Goal: Information Seeking & Learning: Learn about a topic

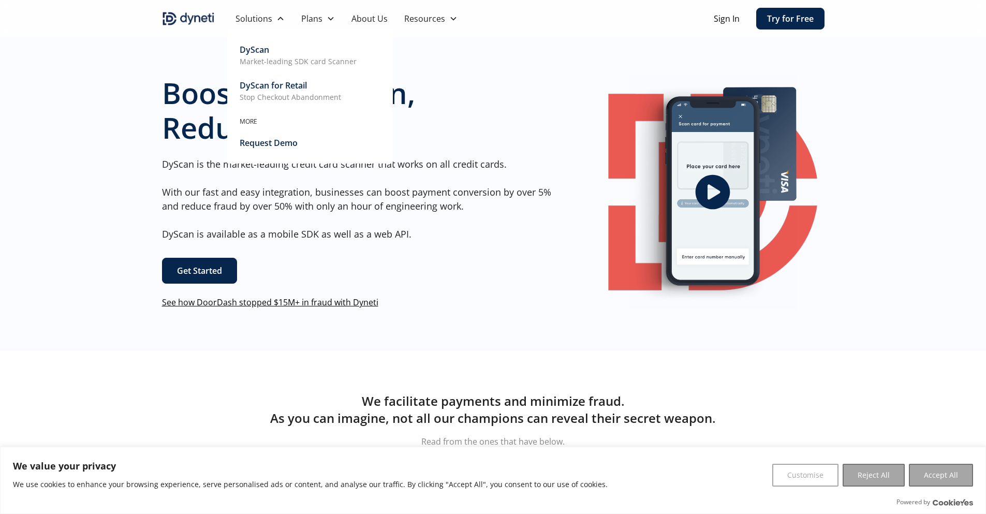
click at [259, 49] on div "DyScan" at bounding box center [255, 49] width 30 height 12
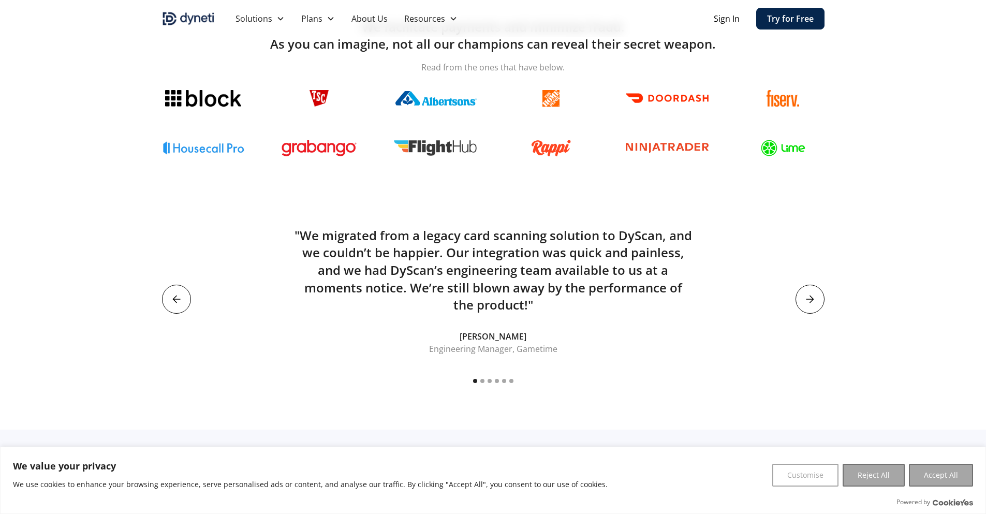
scroll to position [375, 0]
click at [814, 290] on div "next slide" at bounding box center [810, 298] width 29 height 29
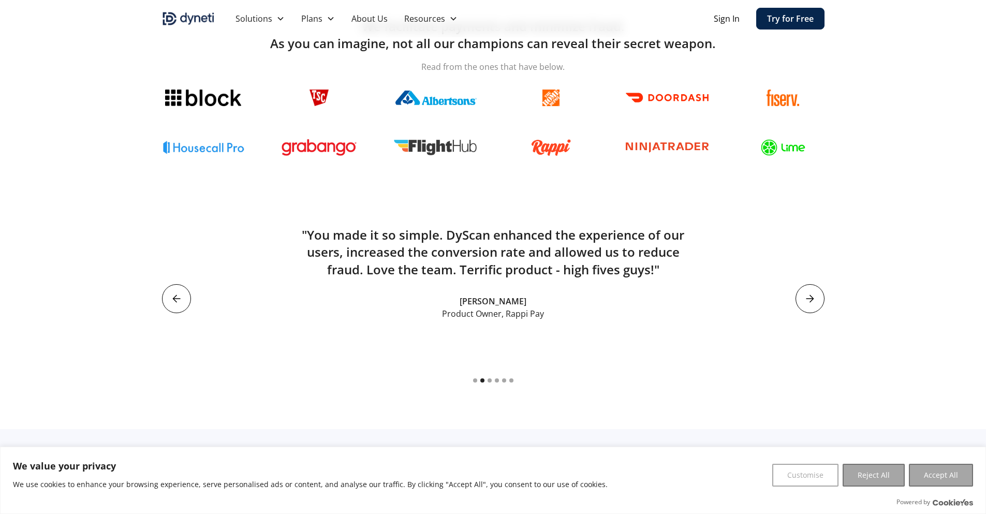
click at [813, 290] on div "next slide" at bounding box center [810, 298] width 29 height 29
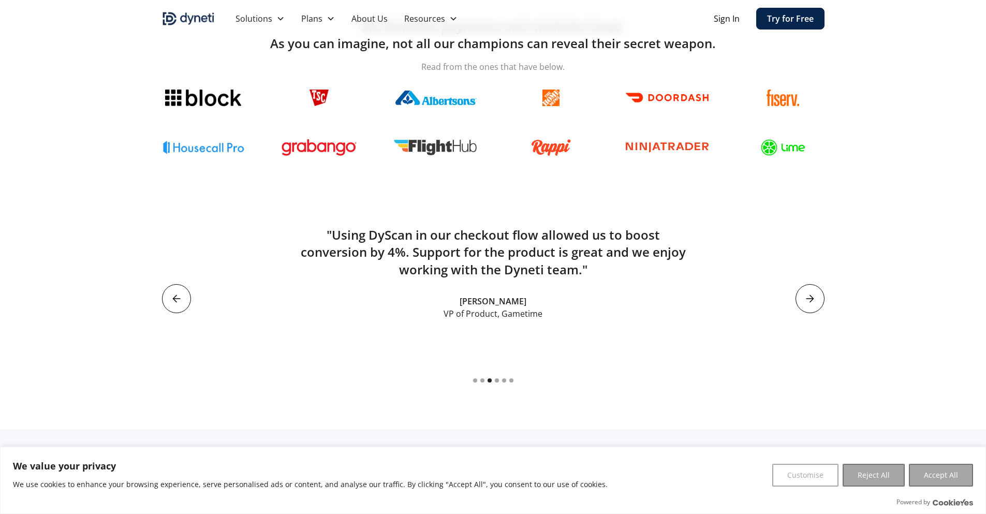
click at [808, 303] on div "next slide" at bounding box center [810, 298] width 29 height 29
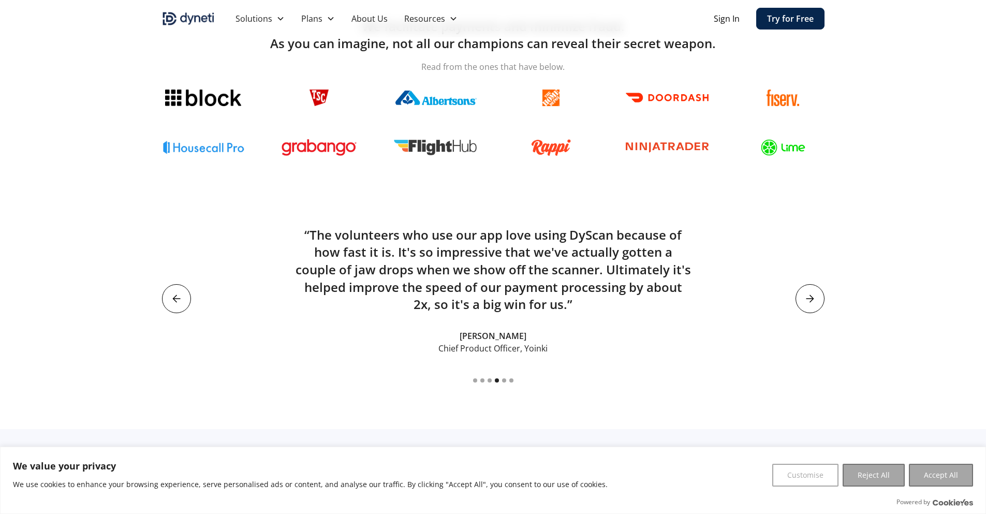
click at [807, 298] on icon "next slide" at bounding box center [810, 299] width 8 height 8
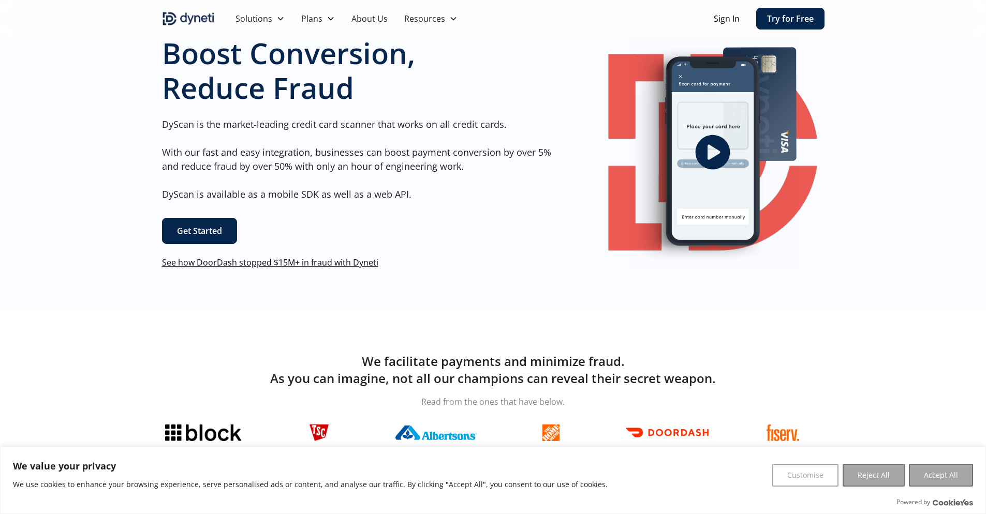
scroll to position [0, 0]
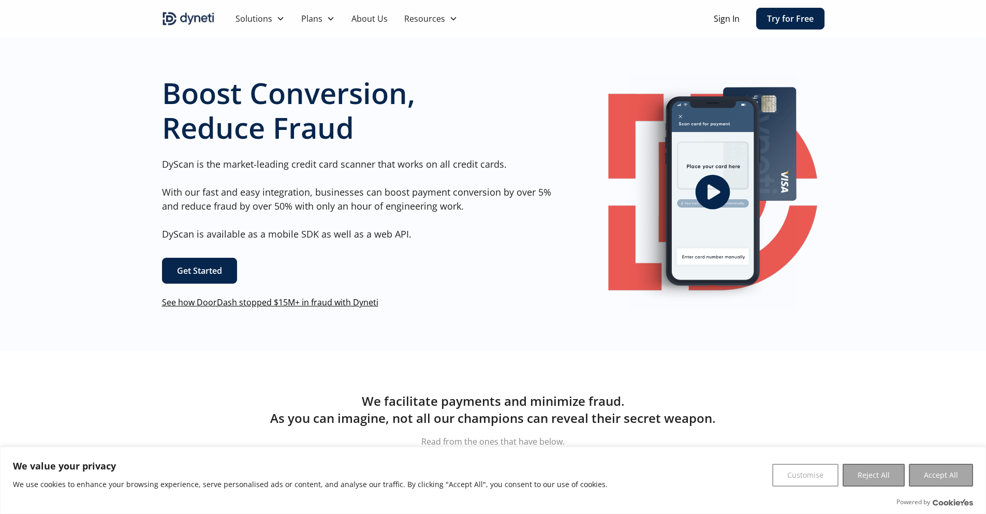
click at [715, 183] on icon "open lightbox" at bounding box center [712, 192] width 35 height 35
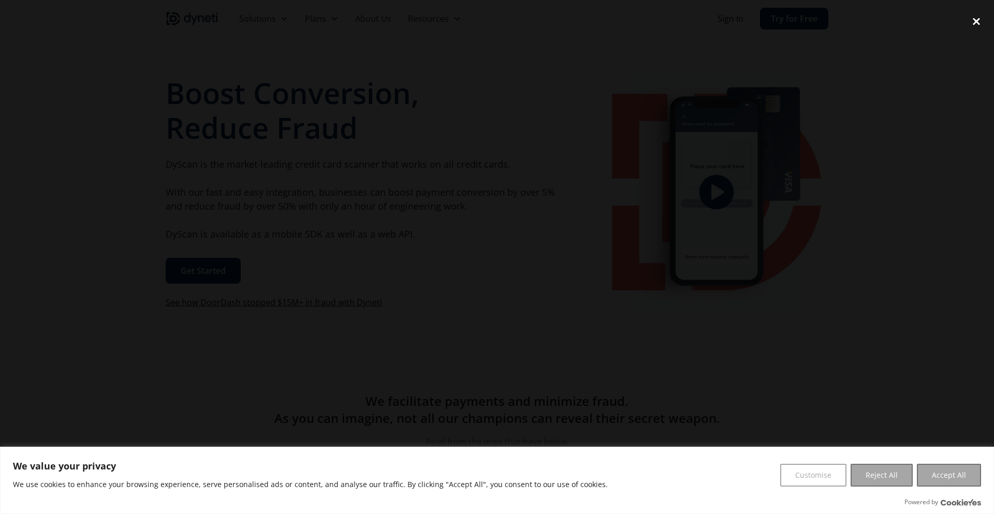
click at [978, 21] on div "close lightbox" at bounding box center [976, 21] width 35 height 23
